Goal: Find specific page/section: Find specific page/section

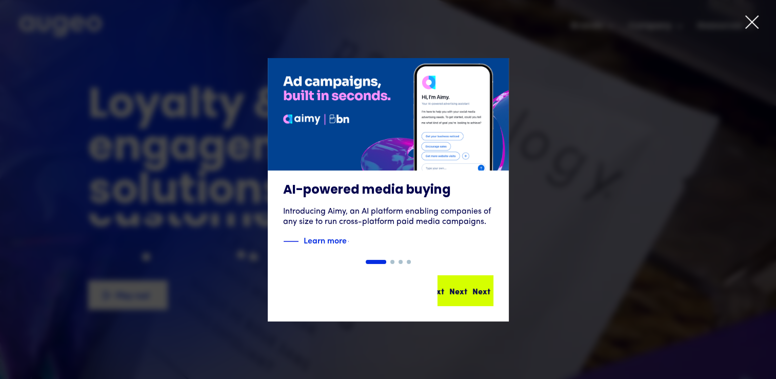
click at [471, 287] on div "Next Next Next Next" at bounding box center [470, 290] width 92 height 12
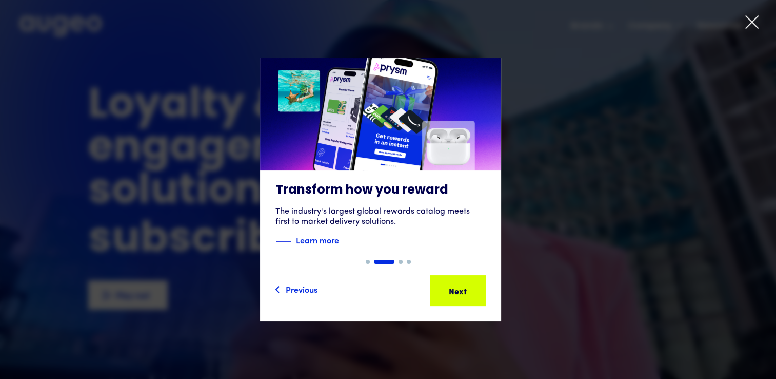
click at [471, 287] on div "Next" at bounding box center [474, 290] width 18 height 12
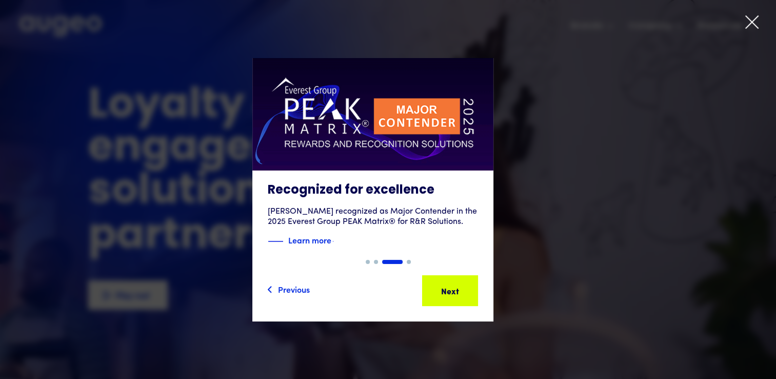
click at [471, 287] on div "Next" at bounding box center [466, 290] width 18 height 12
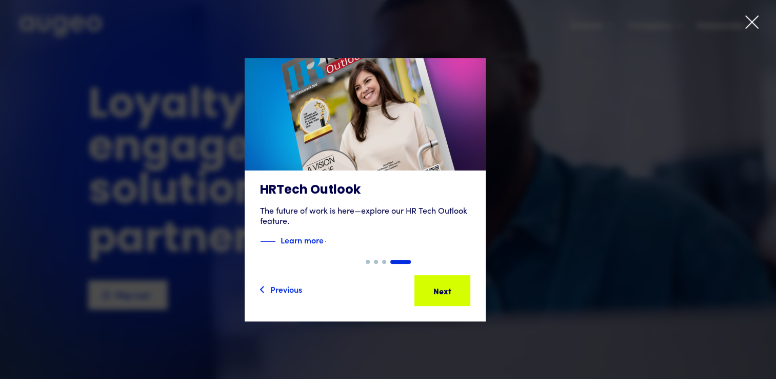
click at [467, 287] on div "Next" at bounding box center [458, 290] width 18 height 12
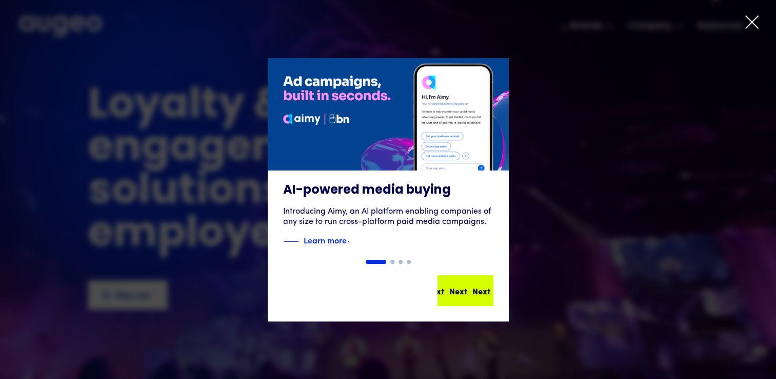
click at [471, 287] on div "Next Next Next Next" at bounding box center [470, 290] width 92 height 12
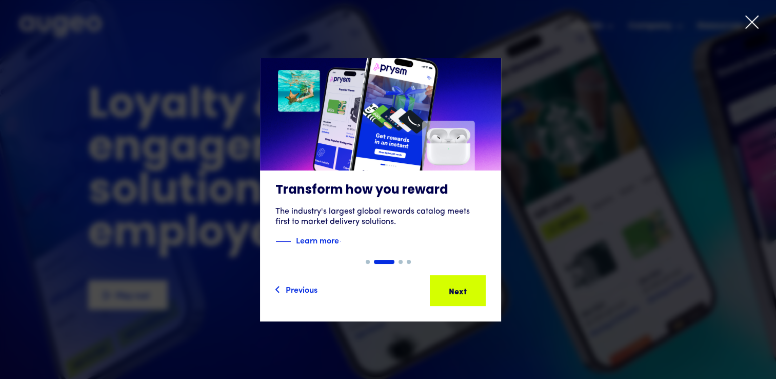
click at [471, 287] on div "Next" at bounding box center [474, 290] width 18 height 12
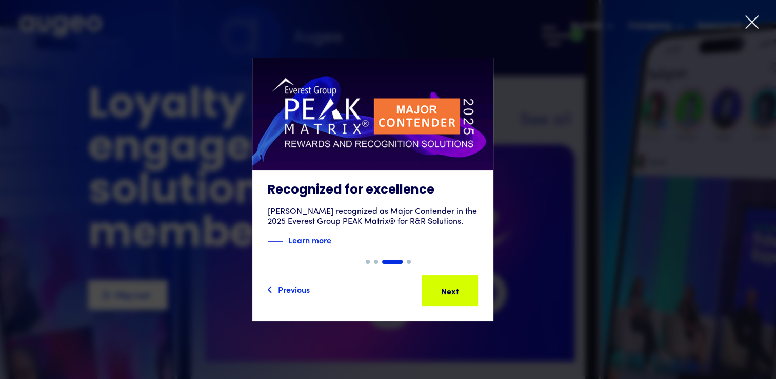
click at [471, 287] on div "Next" at bounding box center [466, 290] width 18 height 12
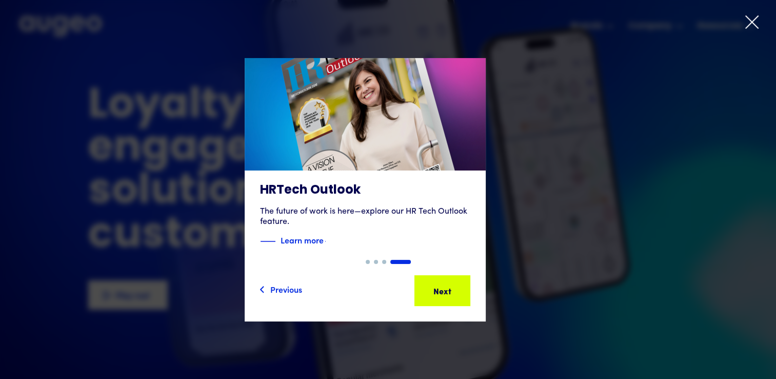
click at [749, 23] on icon at bounding box center [751, 21] width 15 height 15
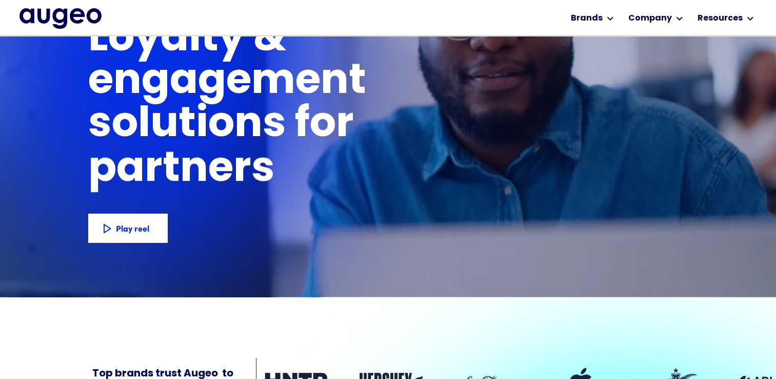
scroll to position [51, 0]
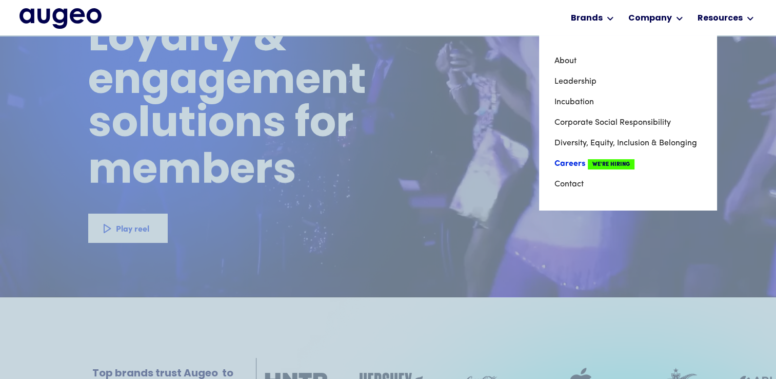
click at [564, 163] on link "Careers We're Hiring" at bounding box center [628, 163] width 147 height 21
